Goal: Information Seeking & Learning: Learn about a topic

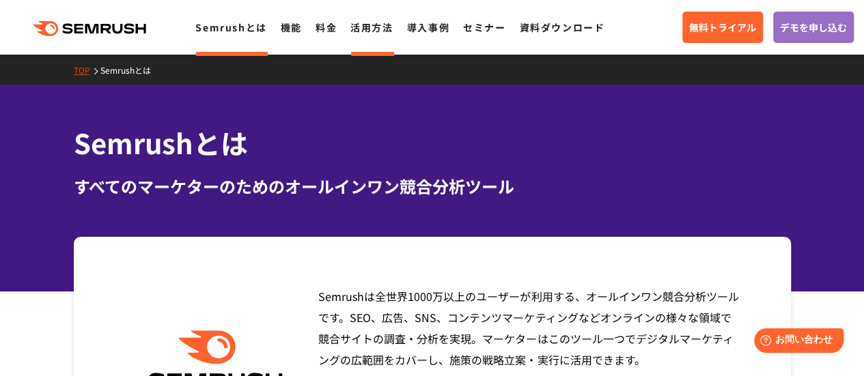
drag, startPoint x: 327, startPoint y: 28, endPoint x: 350, endPoint y: 18, distance: 25.1
click at [327, 27] on link "料金" at bounding box center [326, 27] width 21 height 14
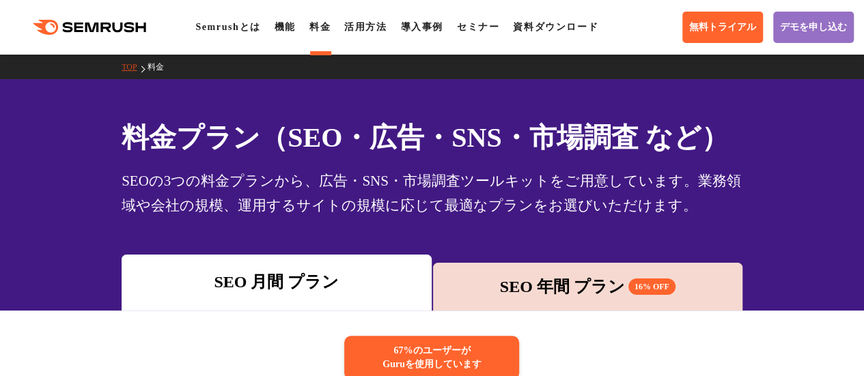
click at [92, 27] on icon ".cls {fill: #FF642D;}" at bounding box center [91, 27] width 154 height 15
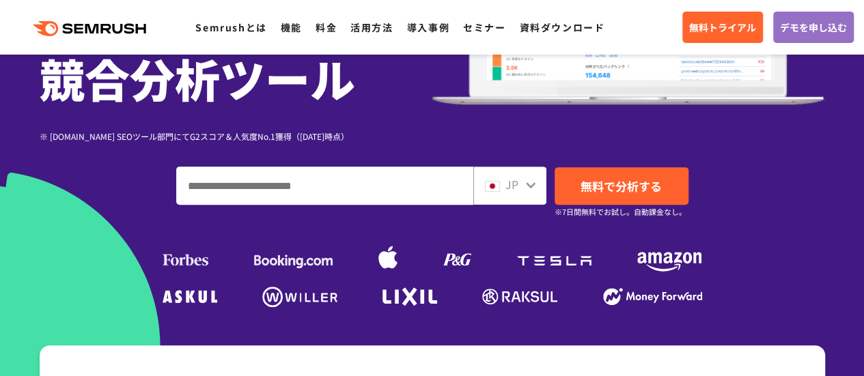
scroll to position [273, 0]
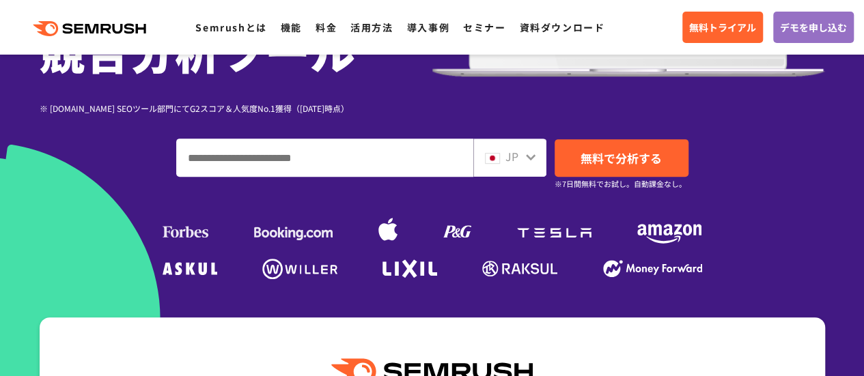
click at [312, 165] on input "ドメイン、キーワードまたはURLを入力してください" at bounding box center [325, 157] width 296 height 37
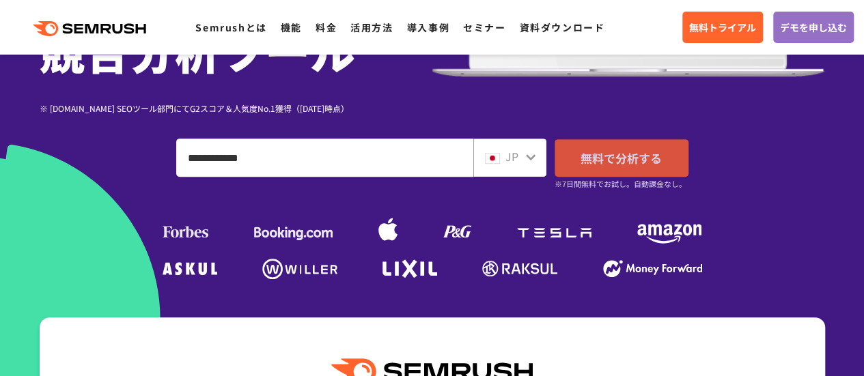
type input "**********"
click at [643, 159] on span "無料で分析する" at bounding box center [621, 158] width 81 height 17
